Goal: Information Seeking & Learning: Learn about a topic

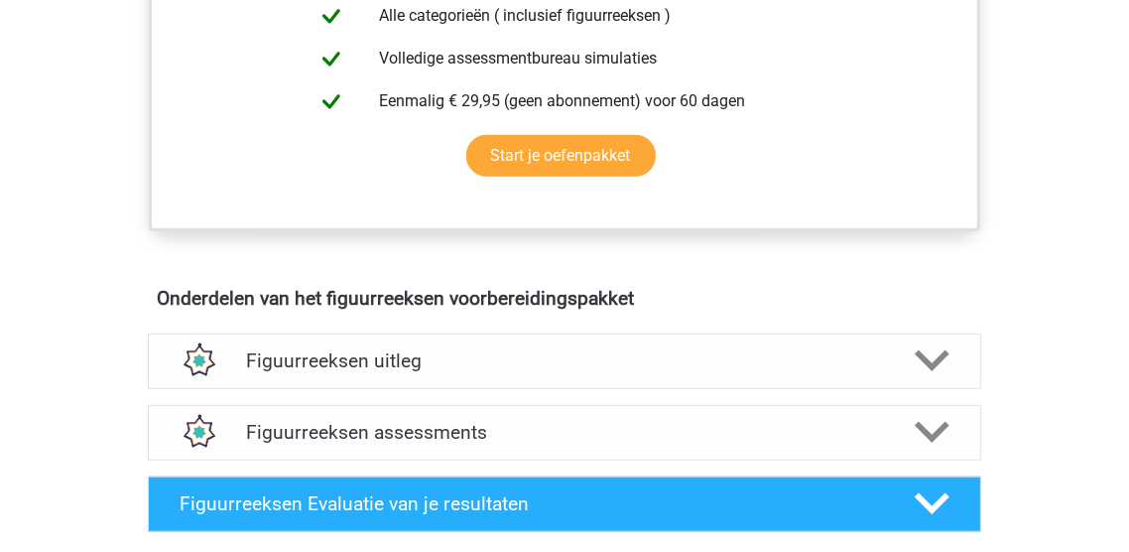
scroll to position [928, 0]
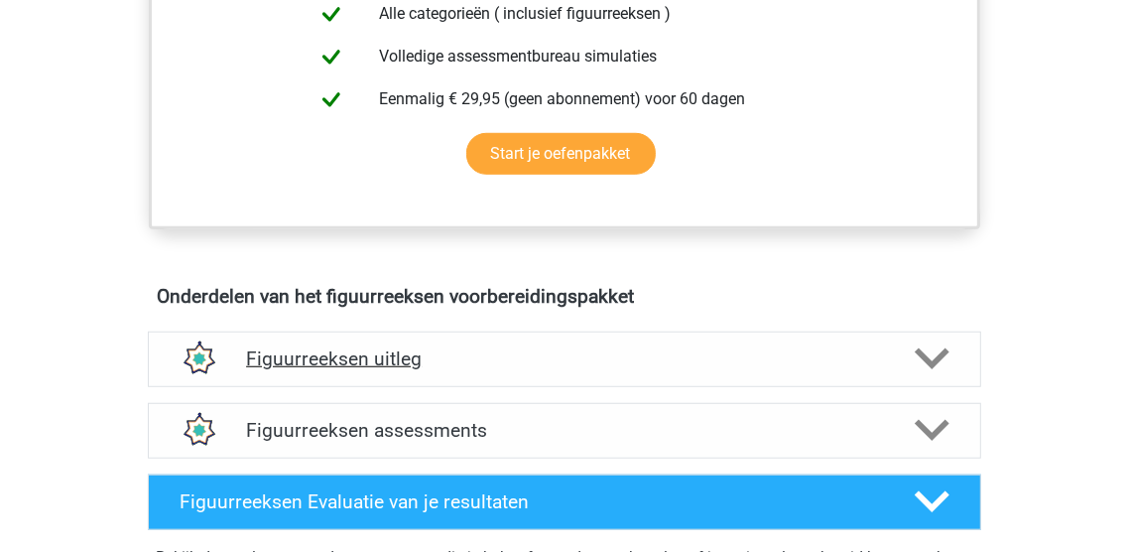
click at [927, 366] on icon at bounding box center [932, 358] width 35 height 35
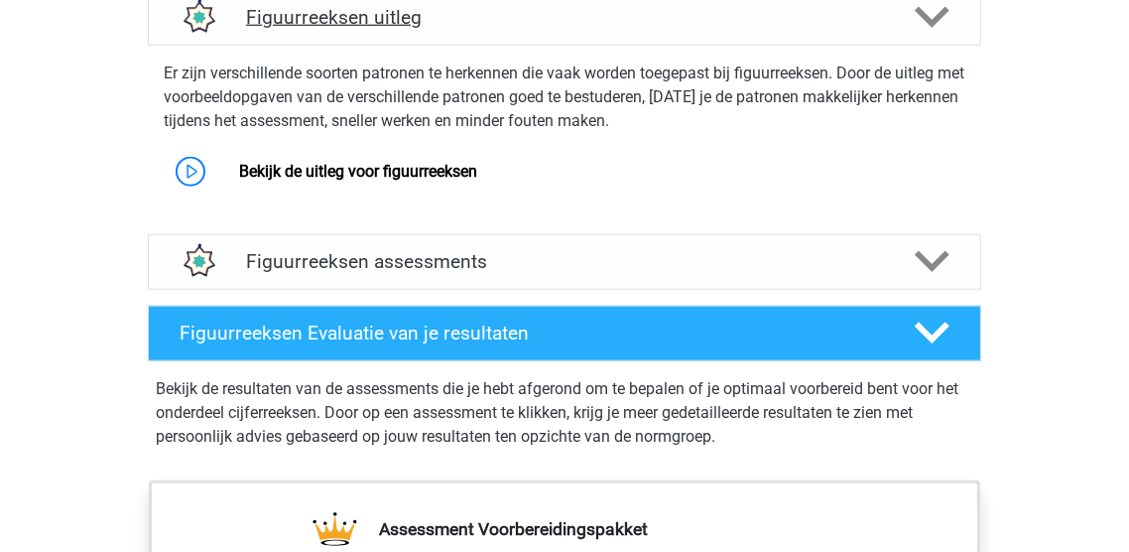
scroll to position [1269, 0]
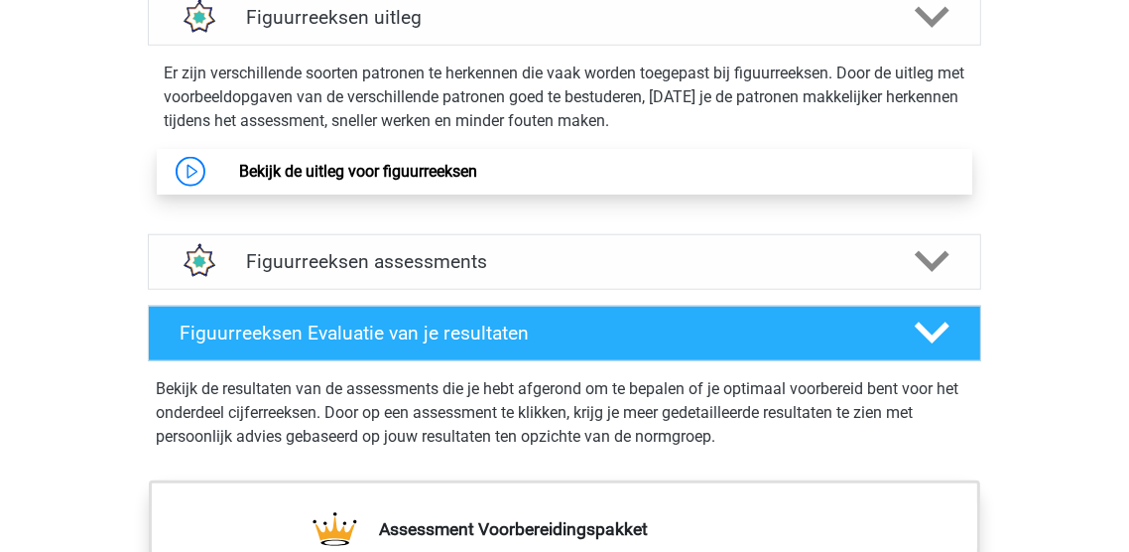
click at [239, 173] on link "Bekijk de uitleg voor figuurreeksen" at bounding box center [358, 171] width 238 height 19
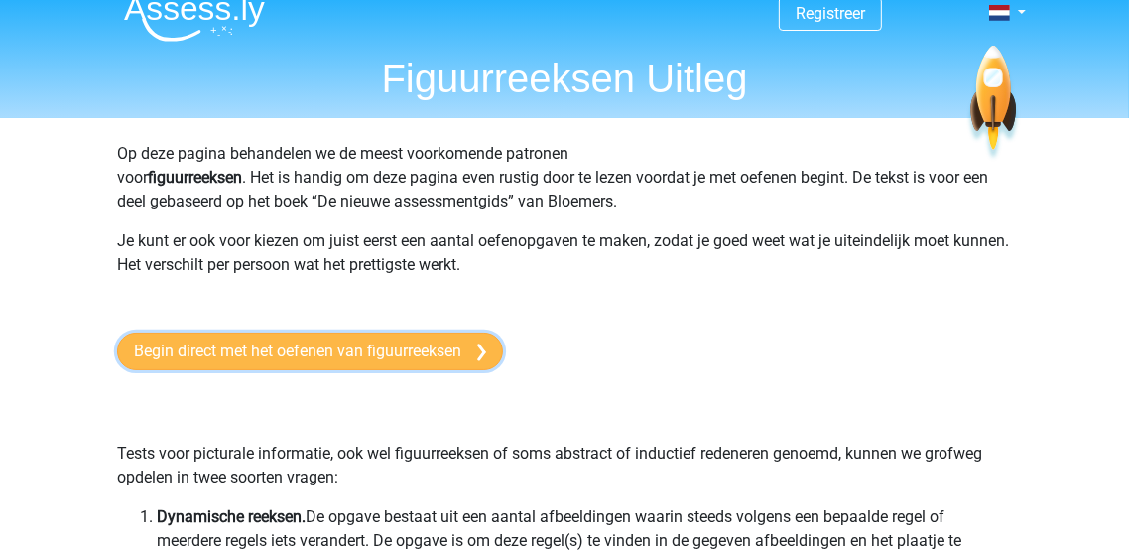
click at [453, 355] on link "Begin direct met het oefenen van figuurreeksen" at bounding box center [310, 351] width 386 height 38
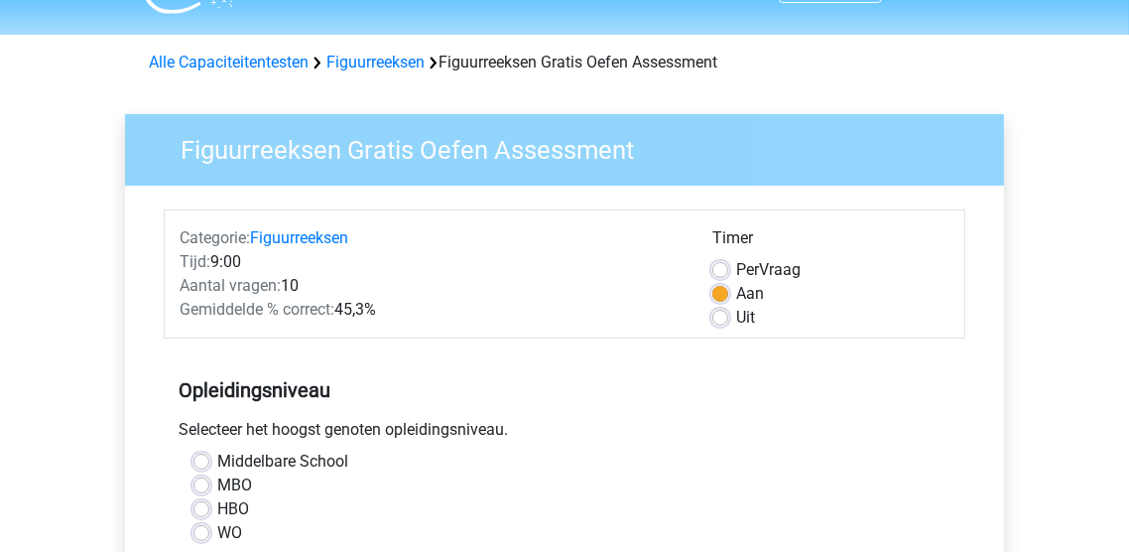
click at [737, 323] on label "Uit" at bounding box center [745, 318] width 19 height 24
click at [728, 323] on input "Uit" at bounding box center [720, 316] width 16 height 20
radio input "true"
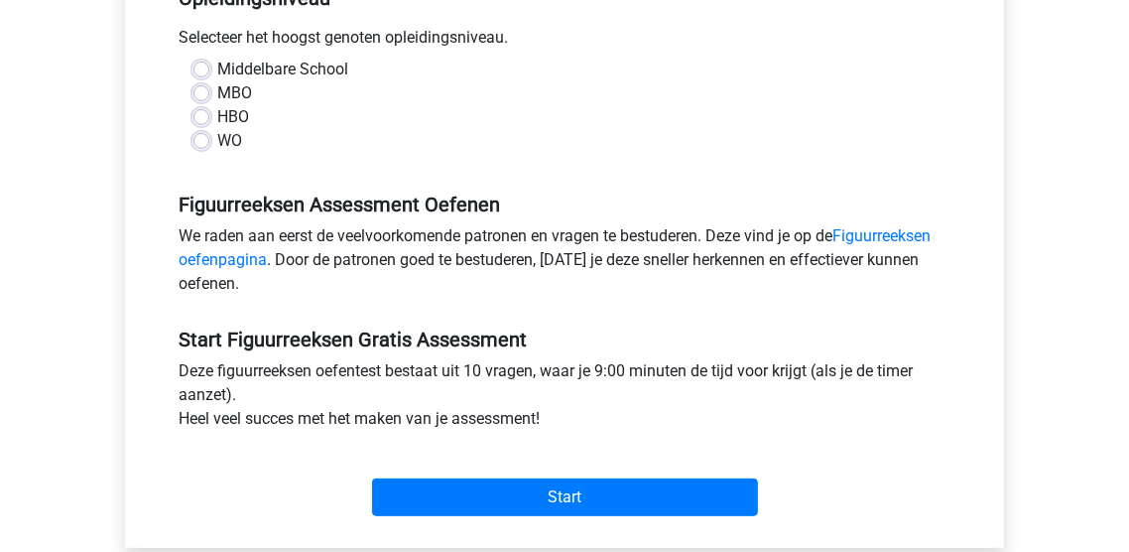
scroll to position [445, 0]
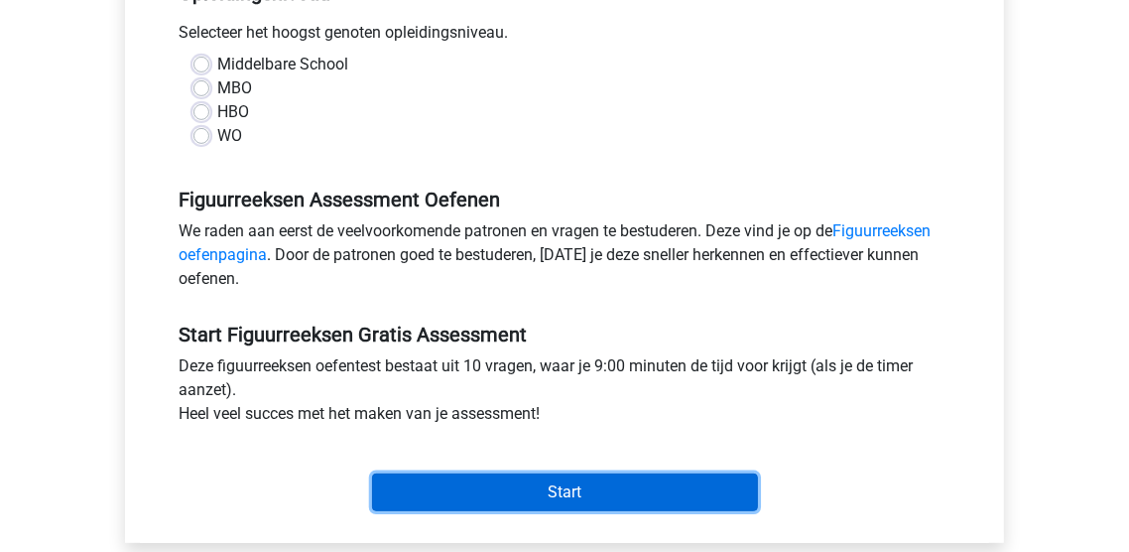
click at [684, 492] on input "Start" at bounding box center [565, 492] width 386 height 38
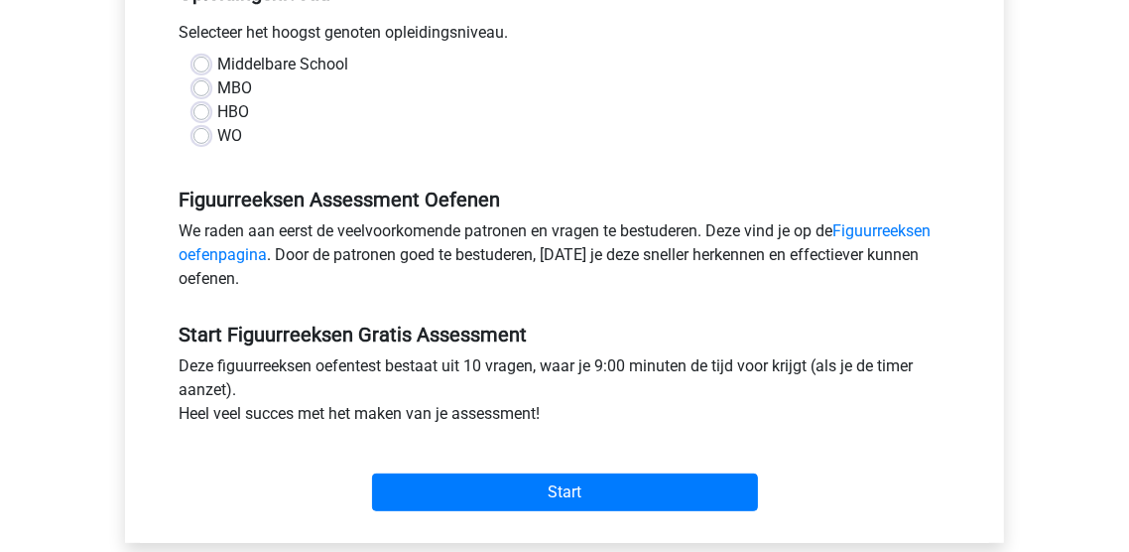
click at [812, 171] on div "Figuurreeksen Assessment Oefenen We raden aan eerst de veelvoorkomende patronen…" at bounding box center [565, 231] width 802 height 135
click at [217, 111] on label "HBO" at bounding box center [233, 112] width 32 height 24
click at [204, 111] on input "HBO" at bounding box center [201, 110] width 16 height 20
radio input "true"
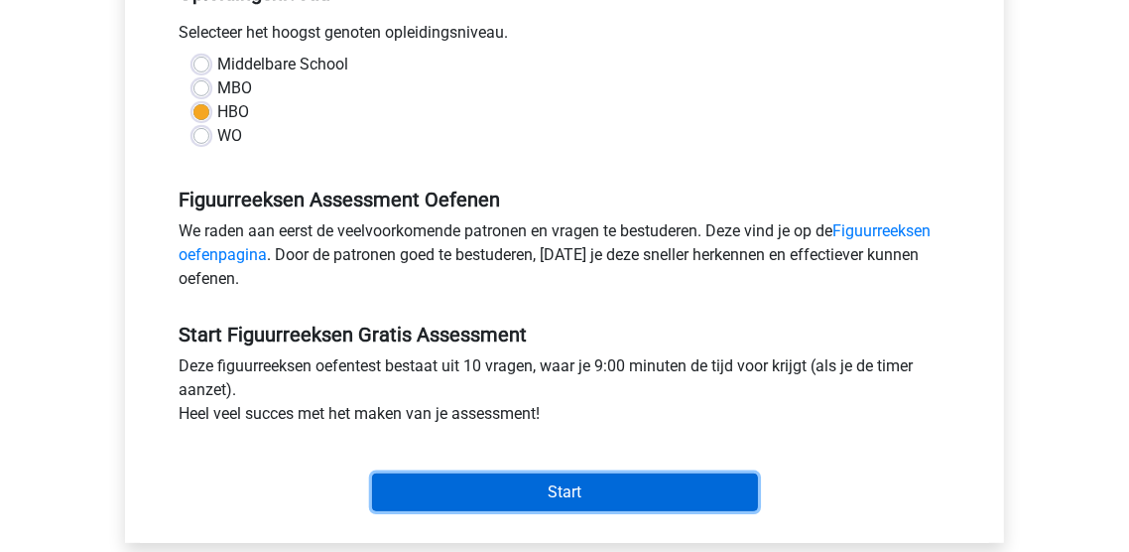
click at [663, 493] on input "Start" at bounding box center [565, 492] width 386 height 38
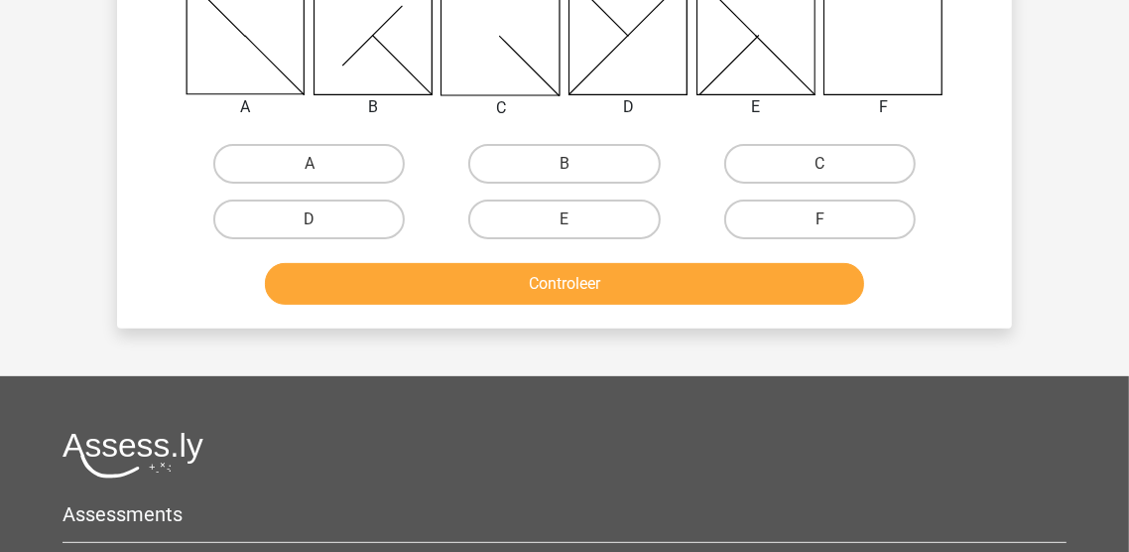
scroll to position [375, 0]
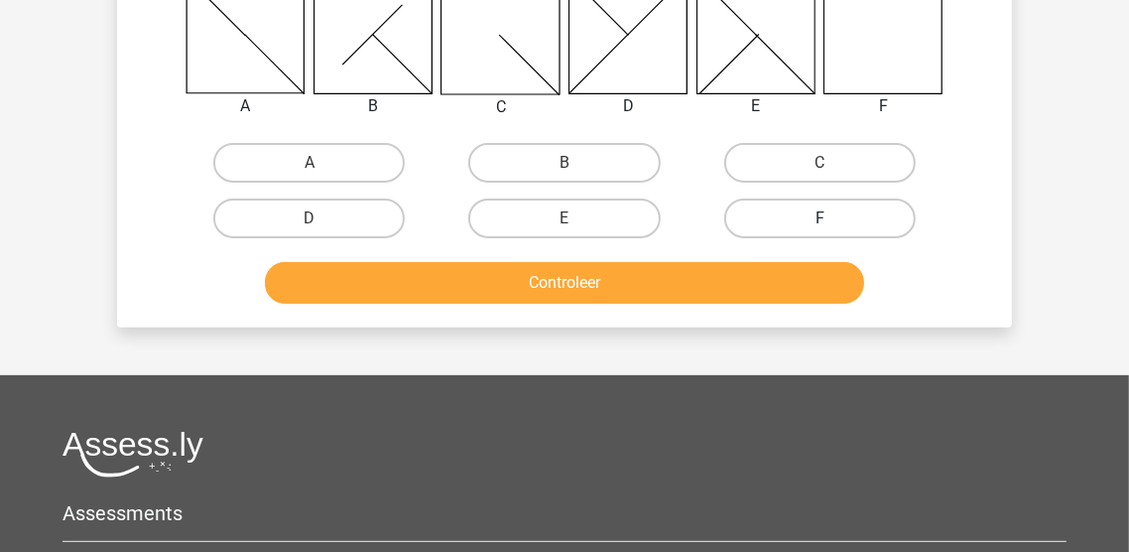
click at [821, 214] on label "F" at bounding box center [819, 218] width 191 height 40
click at [821, 218] on input "F" at bounding box center [826, 224] width 13 height 13
radio input "true"
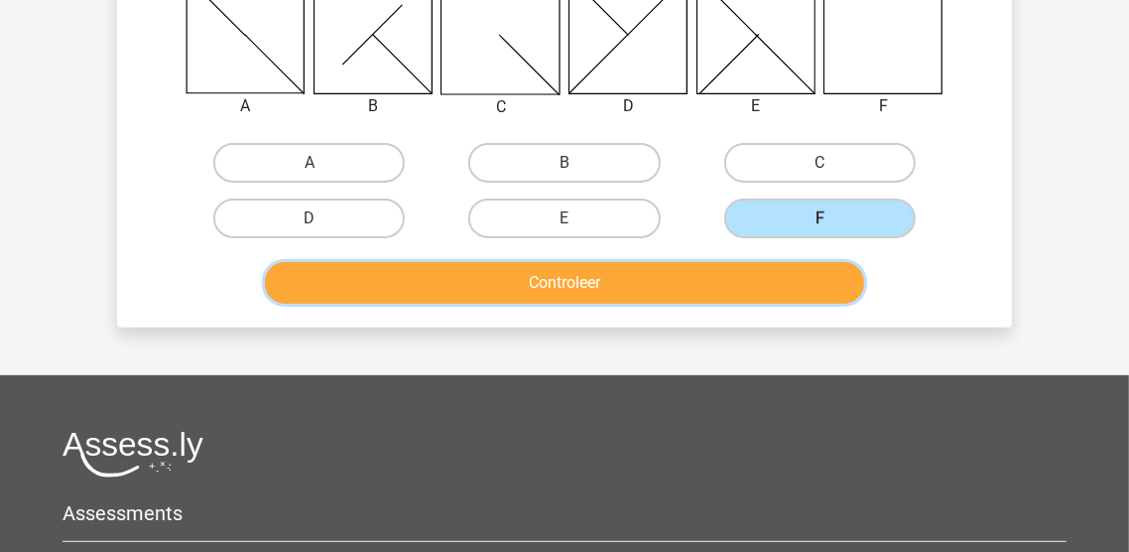
click at [776, 279] on button "Controleer" at bounding box center [565, 283] width 600 height 42
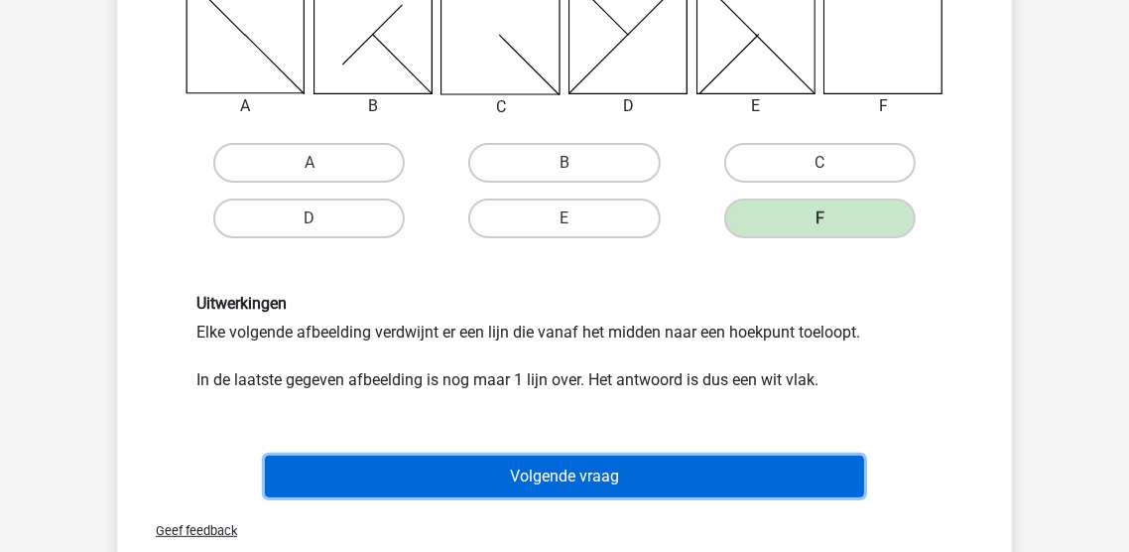
click at [783, 482] on button "Volgende vraag" at bounding box center [565, 476] width 600 height 42
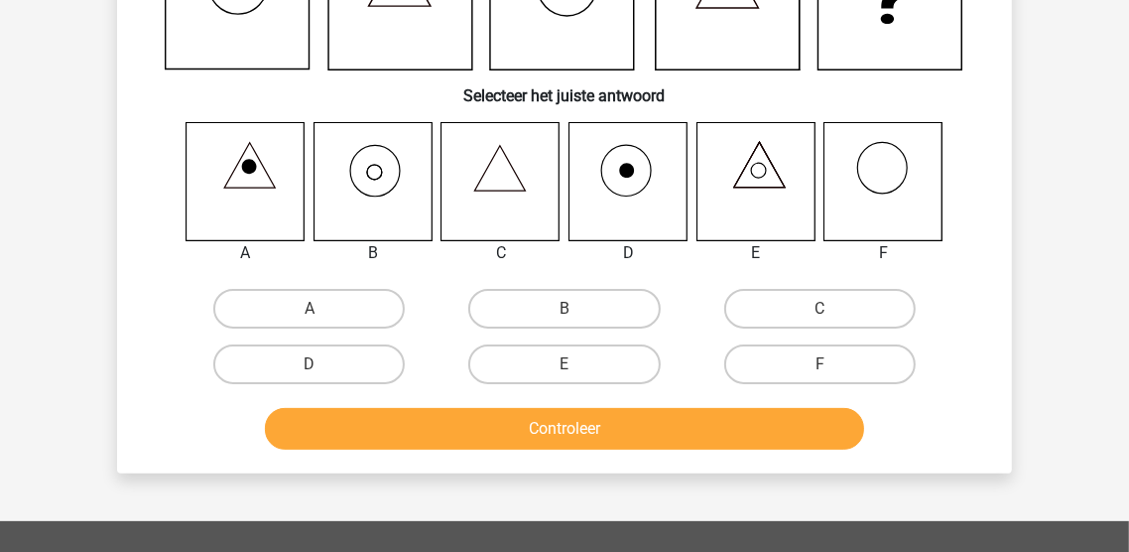
scroll to position [91, 0]
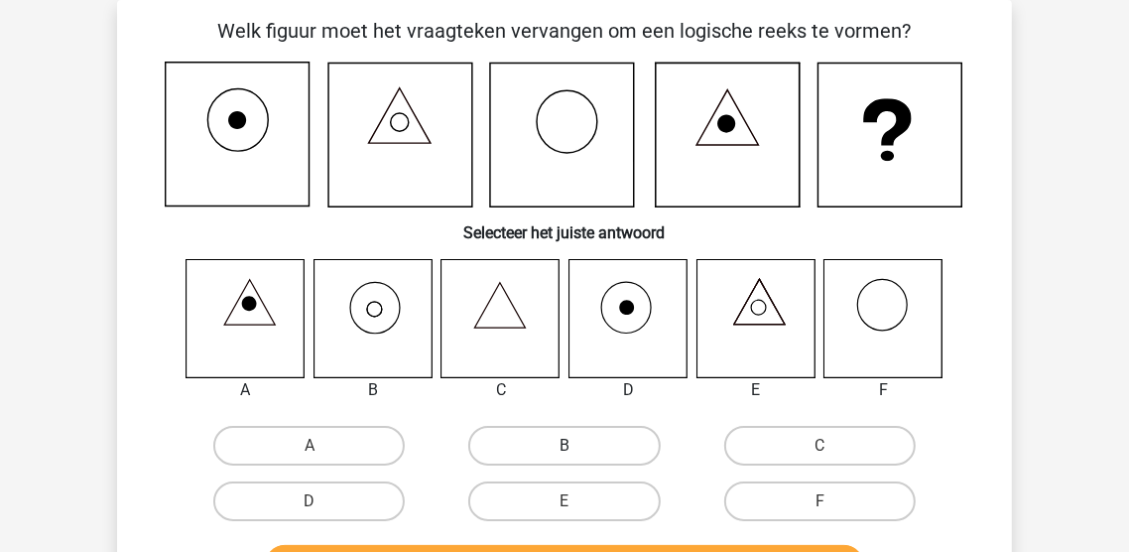
click at [598, 449] on label "B" at bounding box center [563, 446] width 191 height 40
click at [577, 449] on input "B" at bounding box center [571, 451] width 13 height 13
radio input "true"
click at [622, 452] on label "B" at bounding box center [563, 446] width 191 height 40
click at [577, 452] on input "B" at bounding box center [571, 451] width 13 height 13
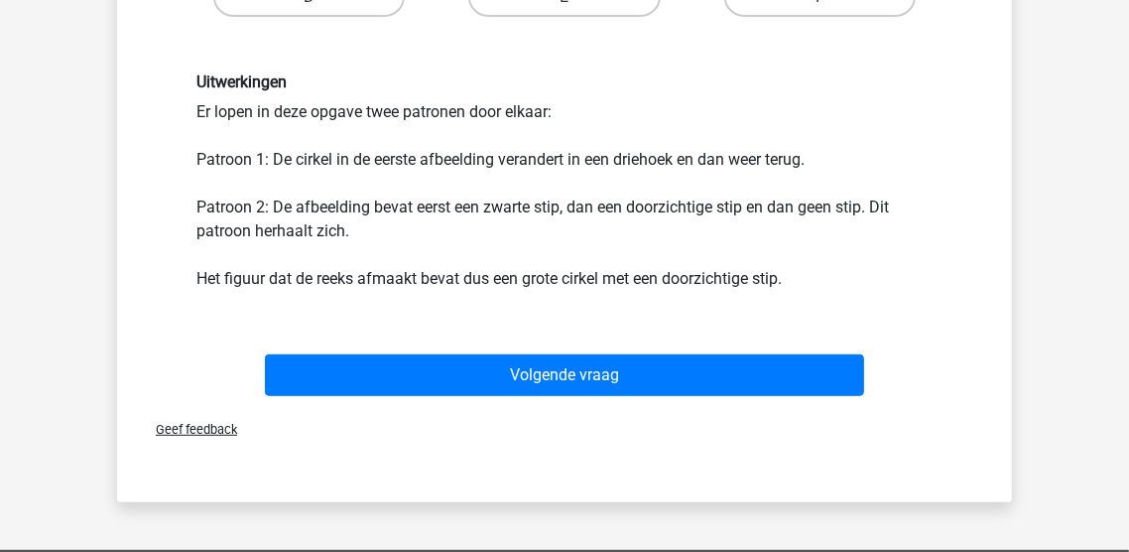
scroll to position [596, 0]
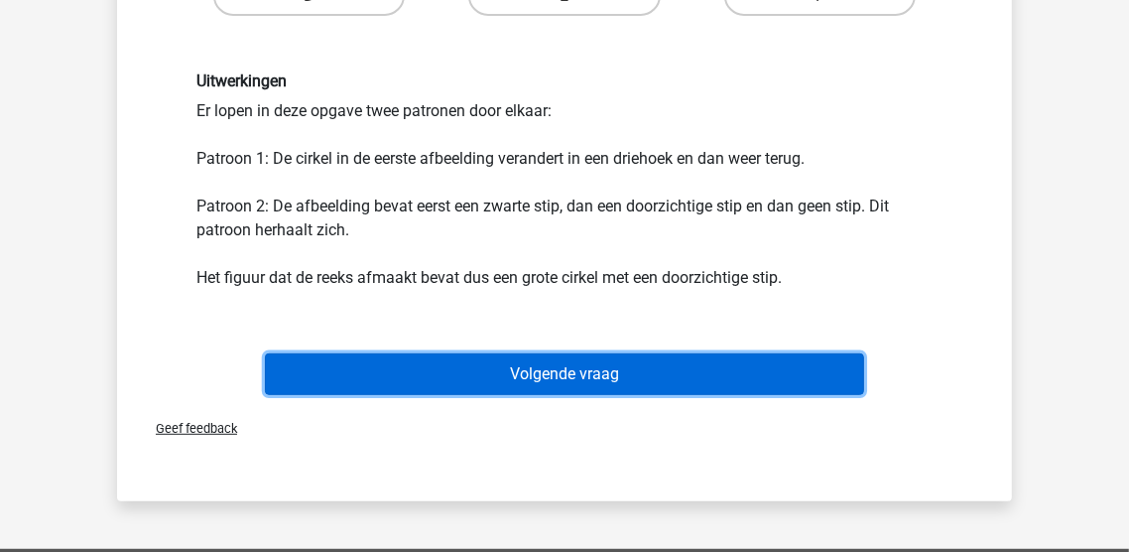
click at [798, 382] on button "Volgende vraag" at bounding box center [565, 374] width 600 height 42
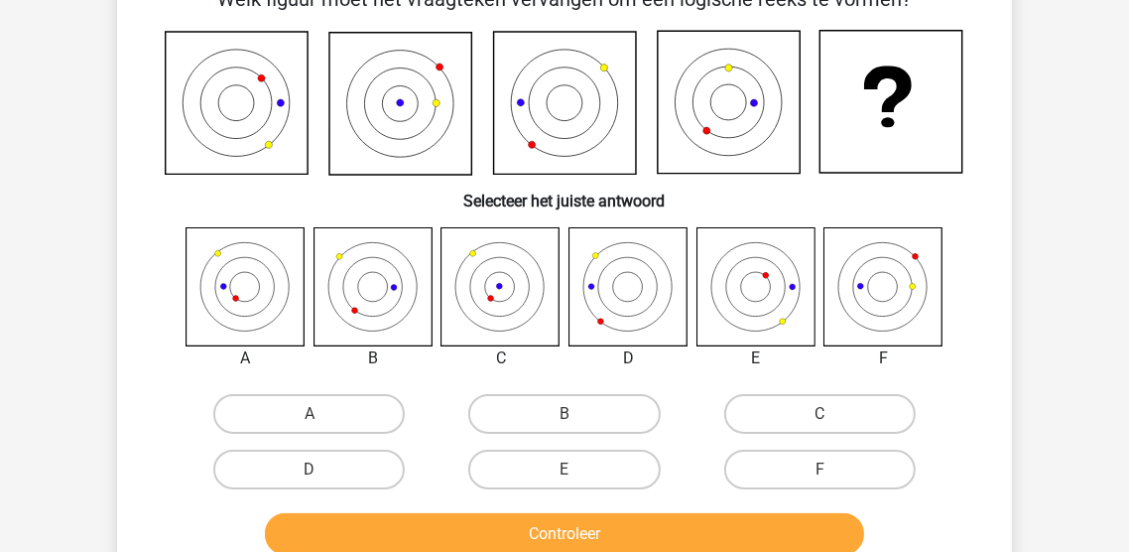
scroll to position [91, 0]
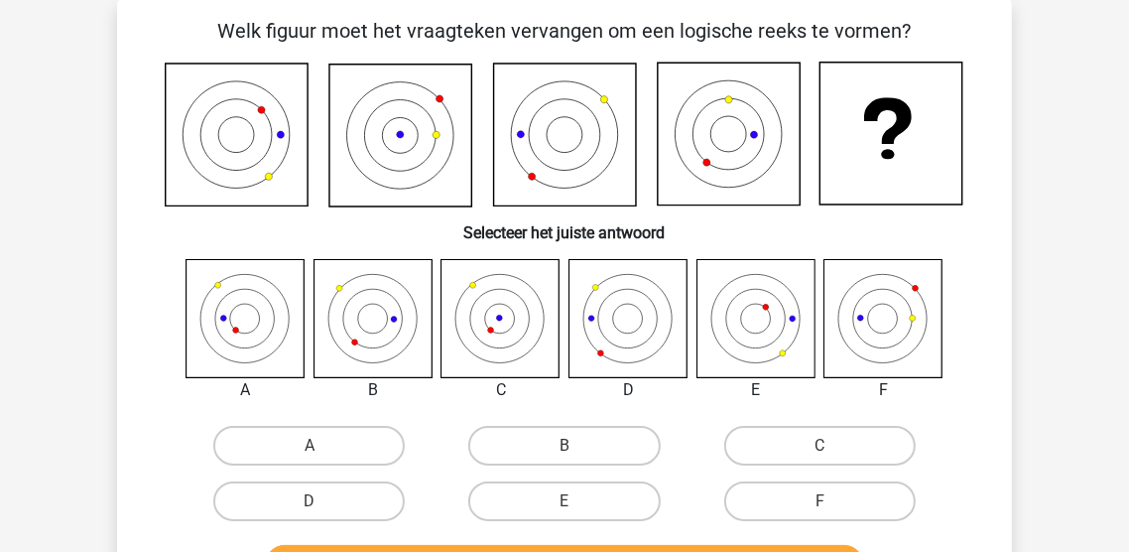
click at [826, 458] on input "C" at bounding box center [826, 451] width 13 height 13
radio input "true"
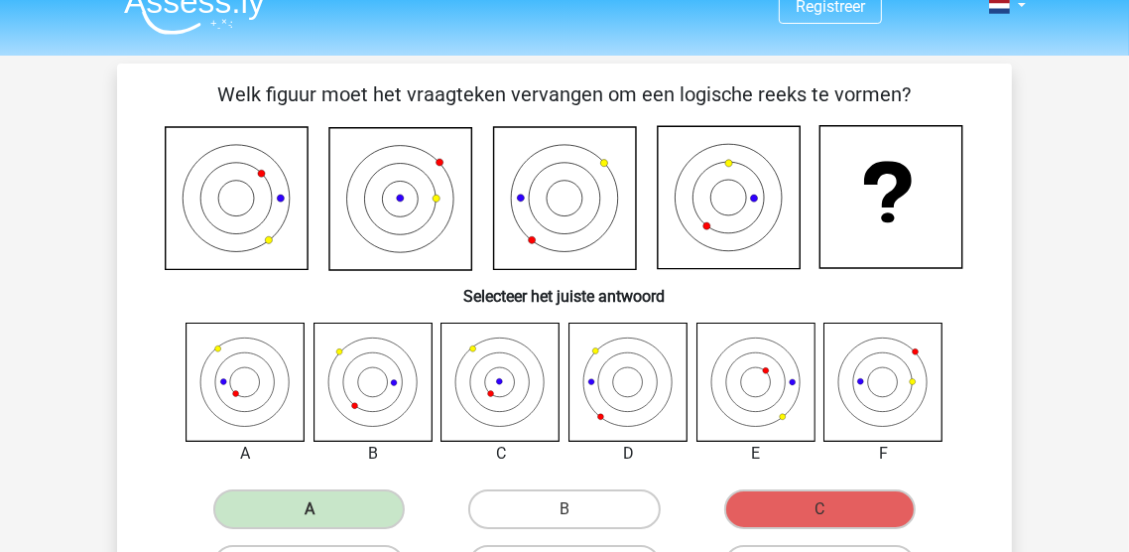
scroll to position [0, 0]
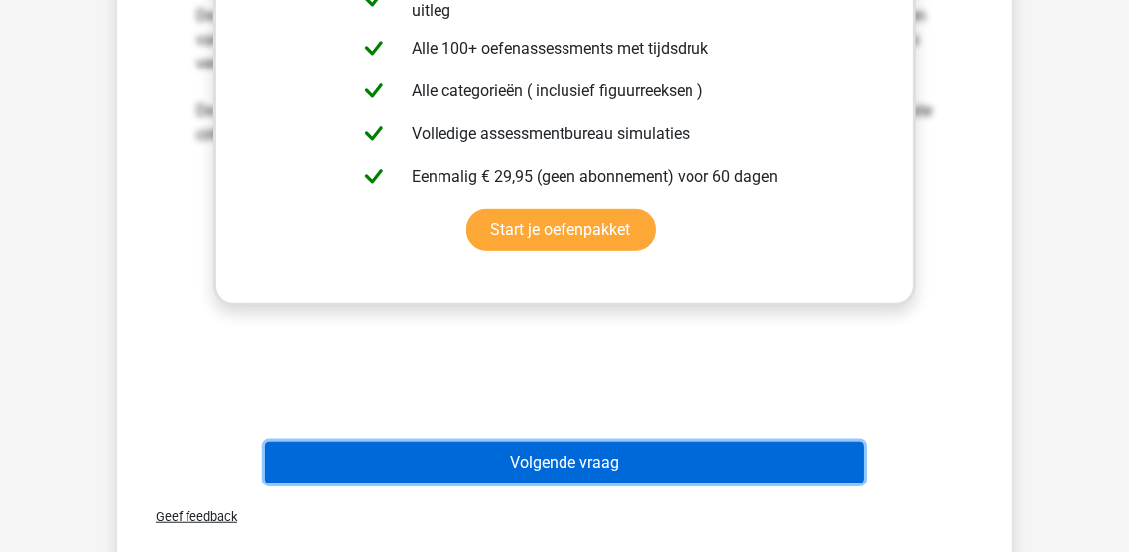
click at [753, 467] on button "Volgende vraag" at bounding box center [565, 463] width 600 height 42
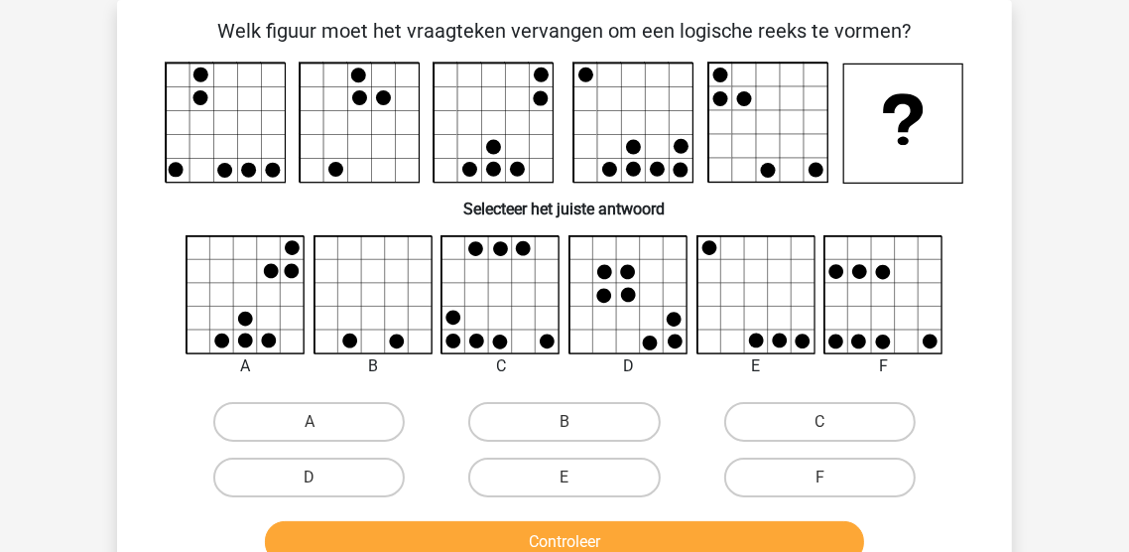
scroll to position [175, 0]
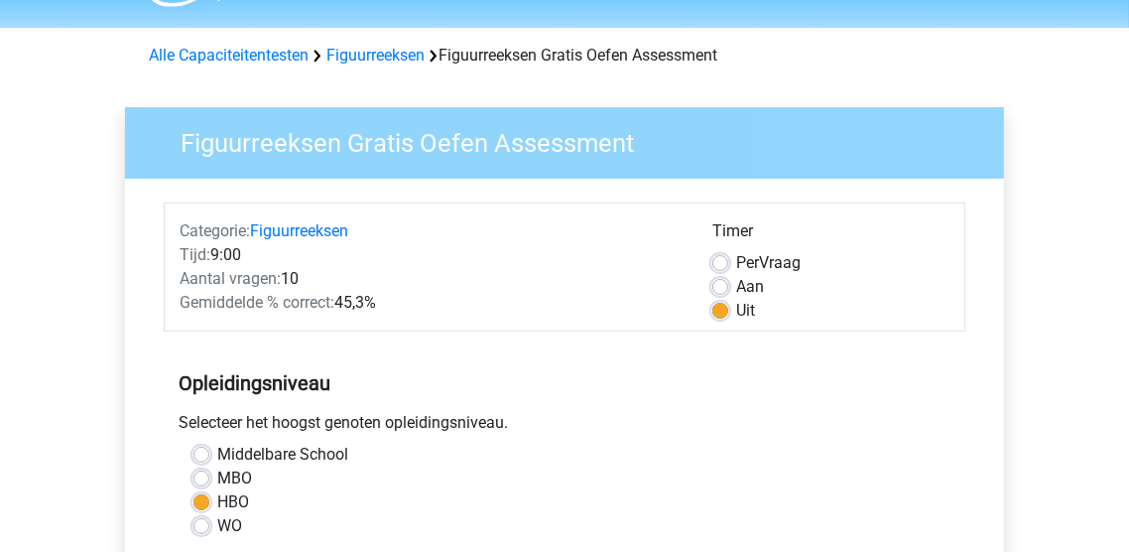
scroll to position [55, 0]
